Goal: Unclear: Browse casually

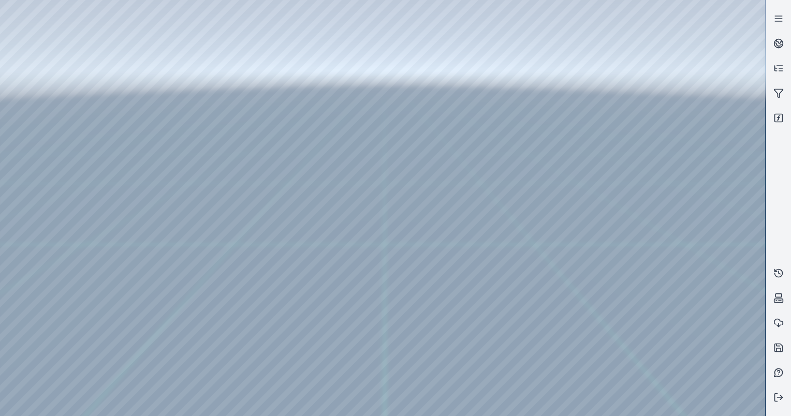
drag, startPoint x: 435, startPoint y: 193, endPoint x: 420, endPoint y: 191, distance: 15.1
click at [420, 191] on div at bounding box center [382, 208] width 765 height 416
click at [700, 182] on div at bounding box center [382, 208] width 765 height 416
click at [687, 205] on div at bounding box center [382, 208] width 765 height 416
click at [41, 92] on div at bounding box center [382, 208] width 765 height 416
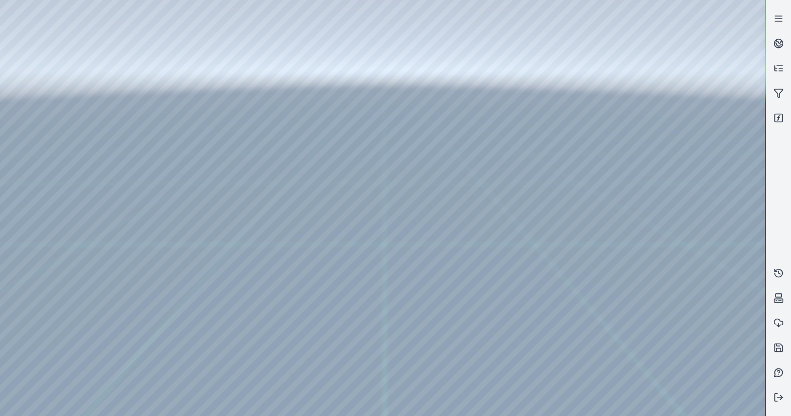
click at [45, 125] on div at bounding box center [382, 208] width 765 height 416
click at [184, 240] on div at bounding box center [382, 208] width 765 height 416
click at [185, 252] on div at bounding box center [382, 208] width 765 height 416
click at [188, 255] on div at bounding box center [382, 208] width 765 height 416
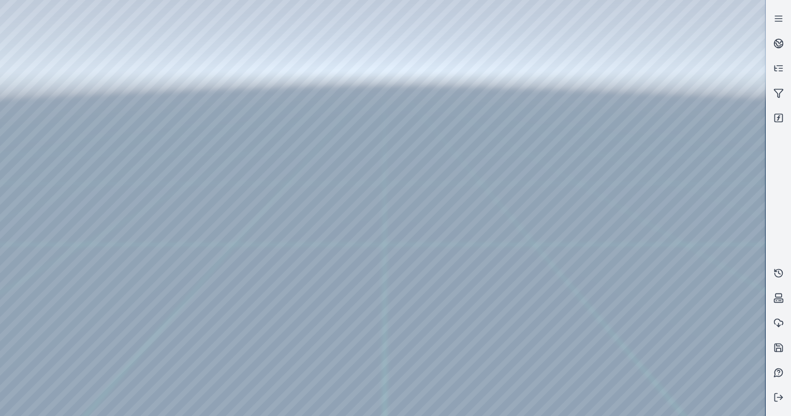
click at [188, 255] on div at bounding box center [382, 208] width 765 height 416
click at [186, 284] on div at bounding box center [382, 208] width 765 height 416
click at [42, 166] on div at bounding box center [382, 208] width 765 height 416
click at [34, 232] on div at bounding box center [382, 208] width 765 height 416
click at [41, 137] on div at bounding box center [382, 208] width 765 height 416
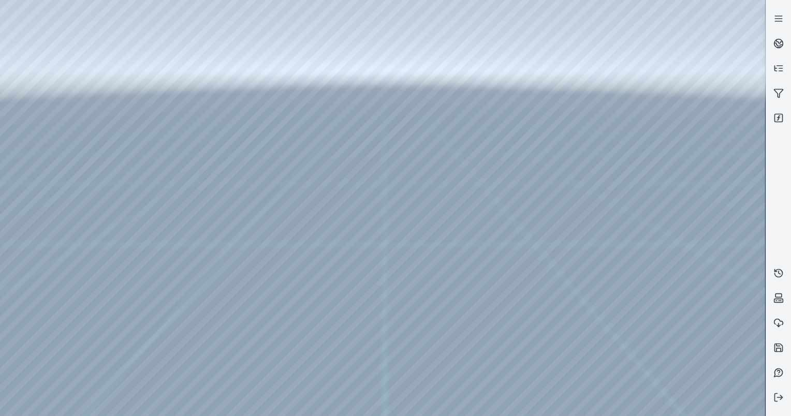
click at [137, 31] on div at bounding box center [382, 208] width 765 height 416
click at [134, 67] on div at bounding box center [382, 208] width 765 height 416
click at [700, 176] on div at bounding box center [382, 208] width 765 height 416
click at [673, 204] on div at bounding box center [382, 208] width 765 height 416
click at [42, 89] on div at bounding box center [382, 208] width 765 height 416
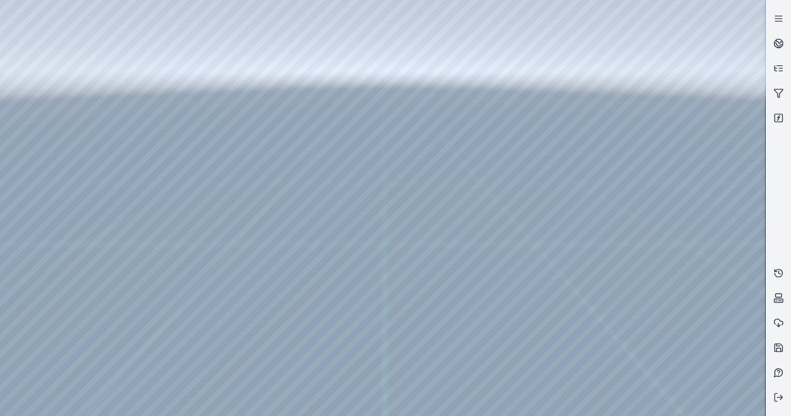
click at [43, 117] on div at bounding box center [382, 208] width 765 height 416
click at [184, 225] on div at bounding box center [382, 208] width 765 height 416
drag, startPoint x: 438, startPoint y: 180, endPoint x: 454, endPoint y: 175, distance: 16.7
click at [454, 175] on div at bounding box center [382, 208] width 765 height 416
click at [186, 226] on div at bounding box center [382, 208] width 765 height 416
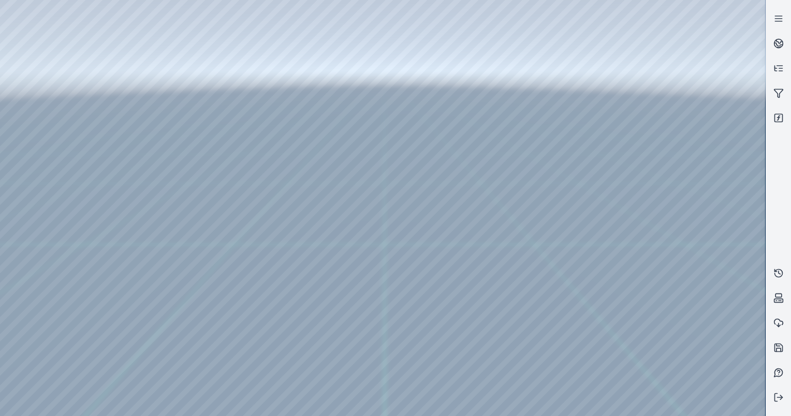
click at [188, 289] on div at bounding box center [382, 208] width 765 height 416
click at [81, 28] on div at bounding box center [382, 208] width 765 height 416
click at [335, 52] on div at bounding box center [382, 208] width 765 height 416
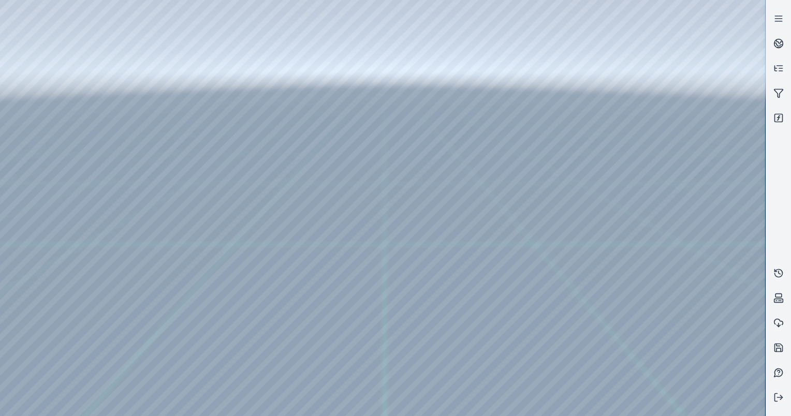
click at [335, 52] on div at bounding box center [382, 208] width 765 height 416
drag, startPoint x: 309, startPoint y: 50, endPoint x: 78, endPoint y: 16, distance: 233.3
click at [78, 16] on div at bounding box center [382, 208] width 765 height 416
drag, startPoint x: 369, startPoint y: 223, endPoint x: 333, endPoint y: 222, distance: 35.2
click at [333, 222] on div at bounding box center [382, 208] width 765 height 416
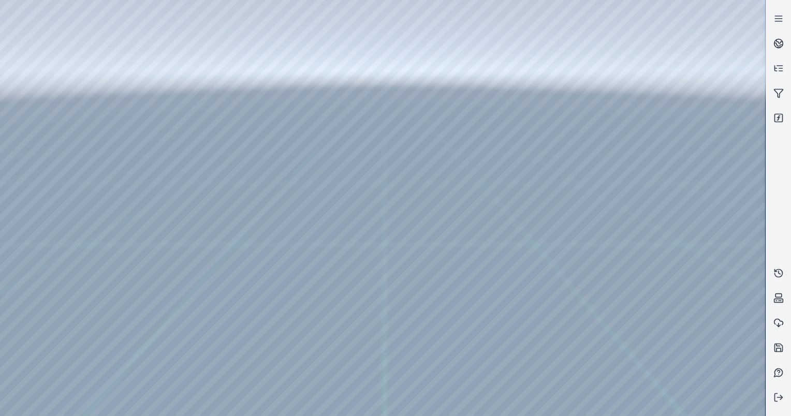
drag, startPoint x: 333, startPoint y: 222, endPoint x: 266, endPoint y: 213, distance: 67.9
click at [266, 213] on div at bounding box center [382, 208] width 765 height 416
